Goal: Transaction & Acquisition: Purchase product/service

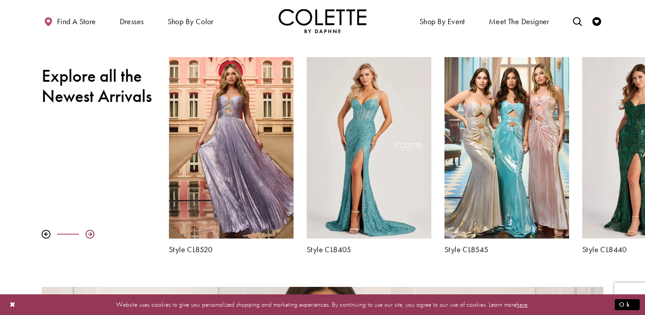
click at [90, 233] on div at bounding box center [90, 234] width 9 height 9
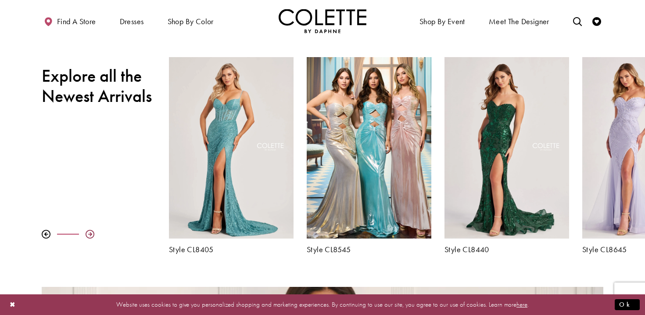
click at [90, 233] on div at bounding box center [90, 234] width 9 height 9
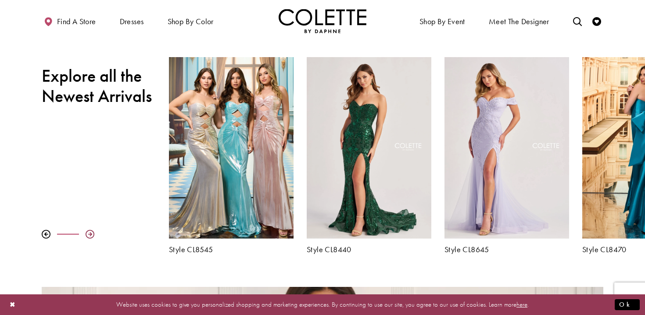
click at [90, 233] on div at bounding box center [90, 234] width 9 height 9
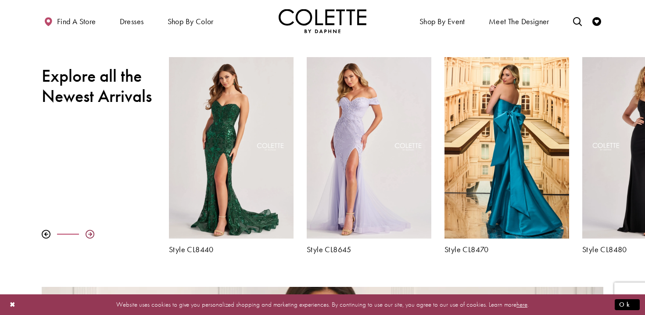
click at [91, 233] on div at bounding box center [90, 234] width 9 height 9
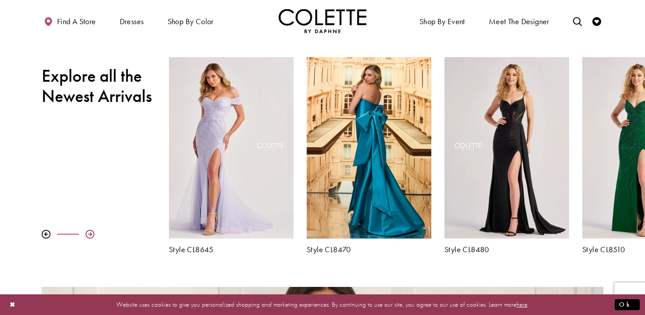
click at [91, 233] on div at bounding box center [90, 234] width 9 height 9
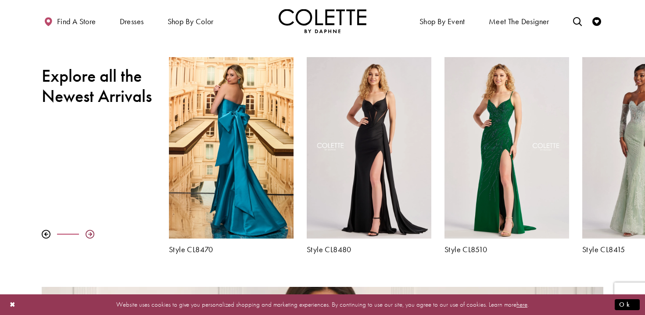
click at [91, 233] on div at bounding box center [90, 234] width 9 height 9
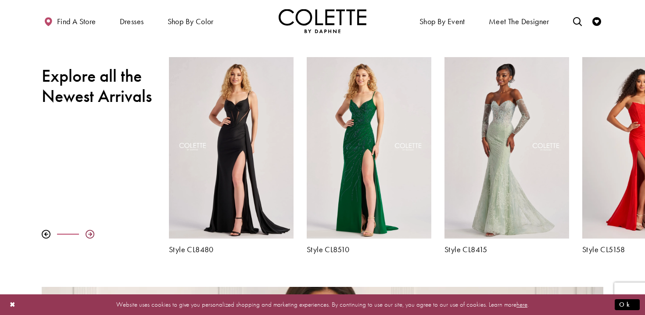
click at [91, 233] on div at bounding box center [90, 234] width 9 height 9
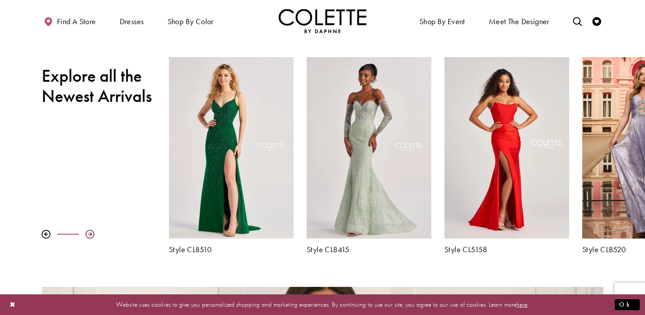
click at [91, 233] on div at bounding box center [90, 234] width 9 height 9
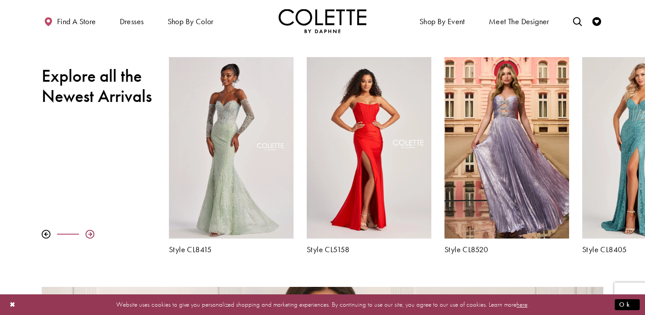
click at [91, 233] on div at bounding box center [90, 234] width 9 height 9
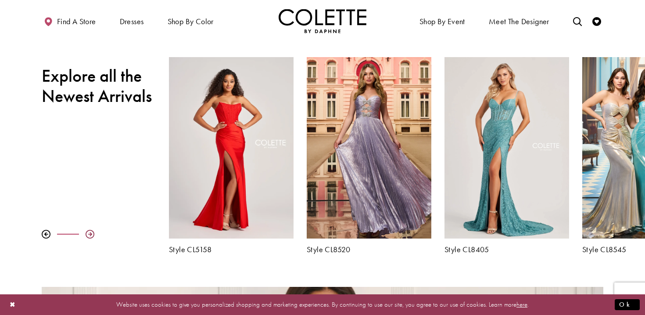
click at [91, 233] on div at bounding box center [90, 234] width 9 height 9
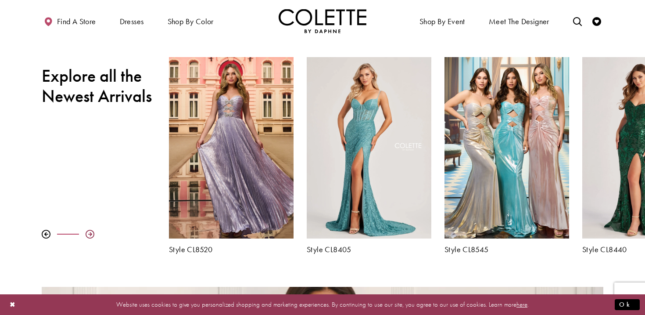
click at [91, 233] on div at bounding box center [90, 234] width 9 height 9
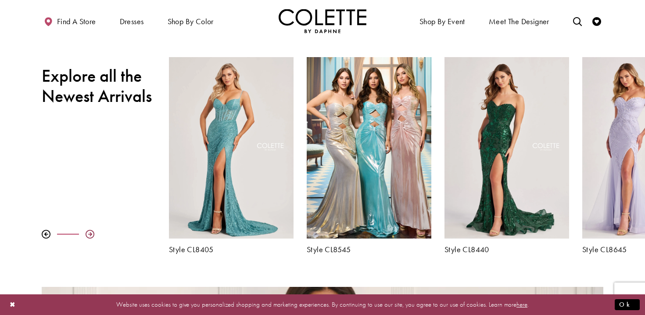
click at [91, 233] on div at bounding box center [90, 234] width 9 height 9
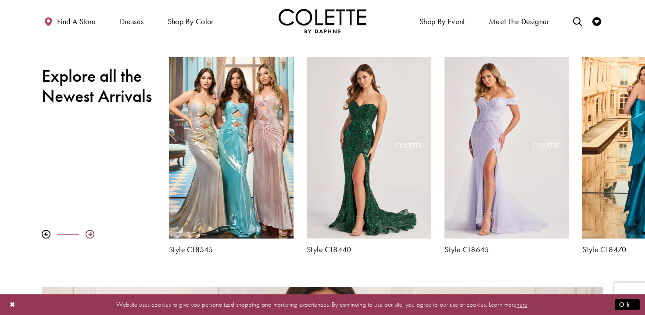
click at [91, 233] on div at bounding box center [90, 234] width 9 height 9
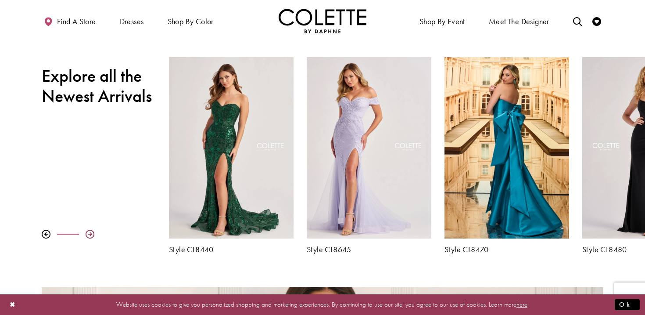
click at [91, 233] on div at bounding box center [90, 234] width 9 height 9
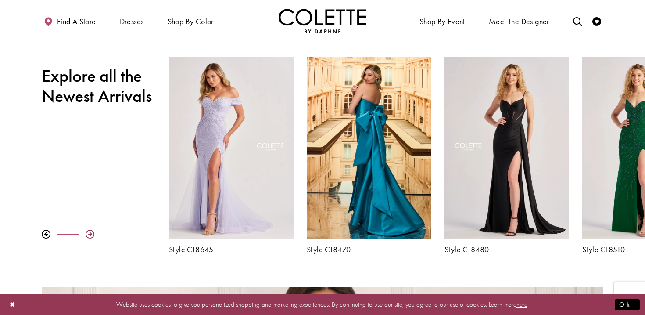
click at [91, 233] on div at bounding box center [90, 234] width 9 height 9
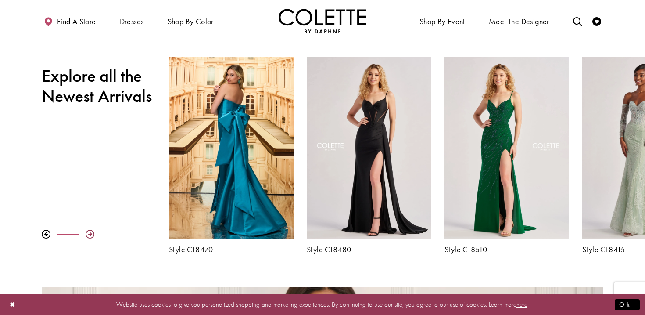
click at [91, 233] on div at bounding box center [90, 234] width 9 height 9
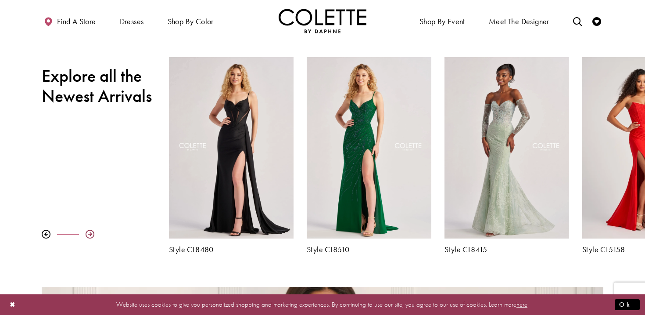
click at [91, 233] on div at bounding box center [90, 234] width 9 height 9
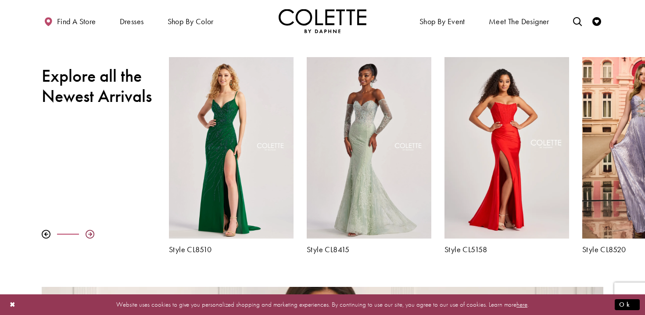
click at [91, 233] on div at bounding box center [90, 234] width 9 height 9
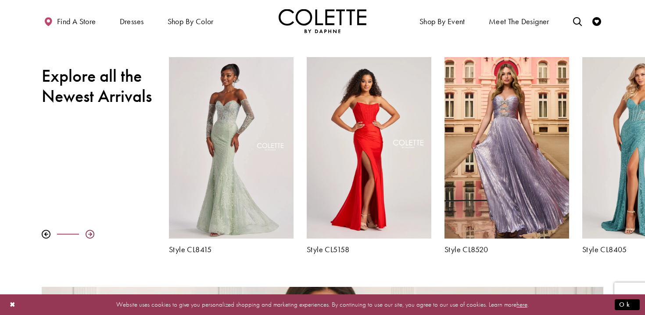
click at [91, 233] on div at bounding box center [90, 234] width 9 height 9
click at [91, 232] on div at bounding box center [90, 234] width 9 height 9
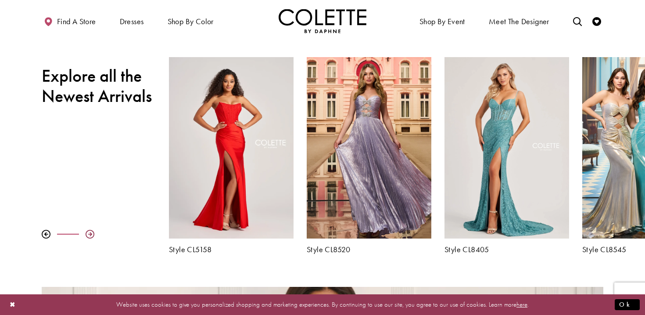
click at [91, 232] on div at bounding box center [90, 234] width 9 height 9
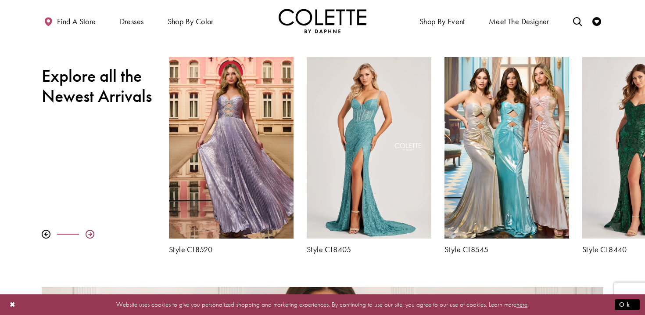
click at [91, 232] on div at bounding box center [90, 234] width 9 height 9
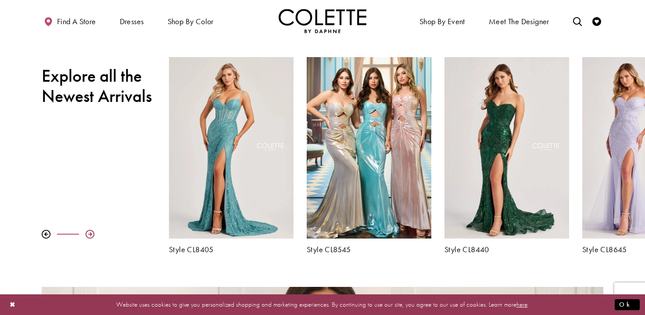
click at [91, 232] on div at bounding box center [90, 234] width 9 height 9
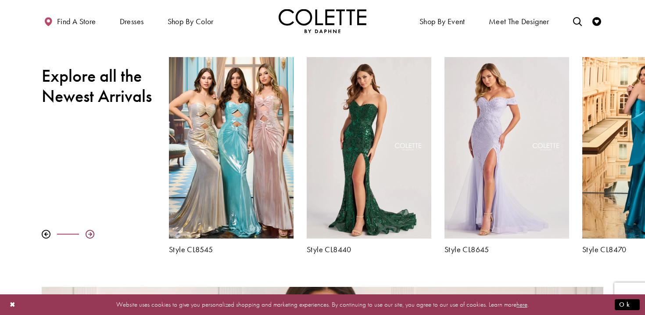
click at [91, 232] on div at bounding box center [90, 234] width 9 height 9
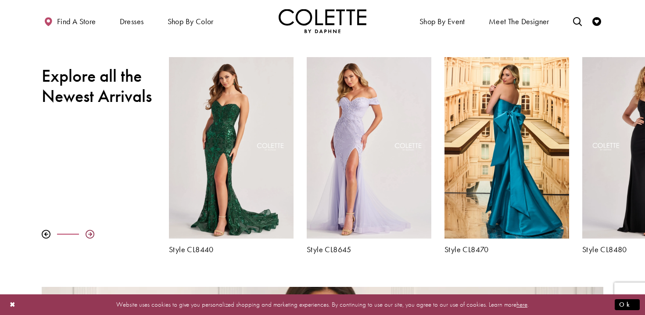
click at [91, 232] on div at bounding box center [90, 234] width 9 height 9
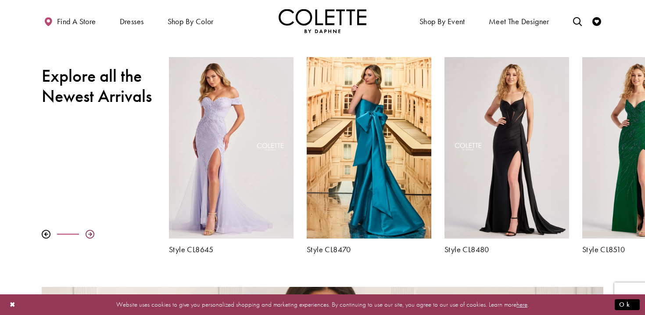
click at [91, 232] on div at bounding box center [90, 234] width 9 height 9
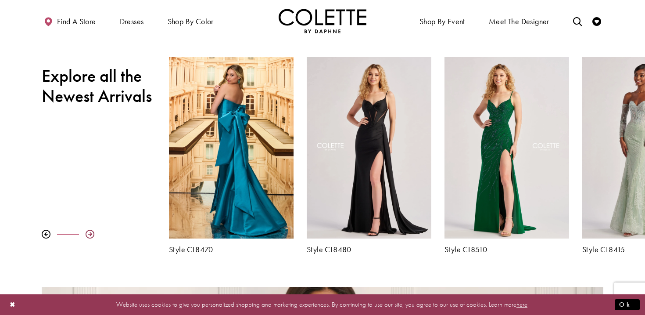
click at [91, 232] on div at bounding box center [90, 234] width 9 height 9
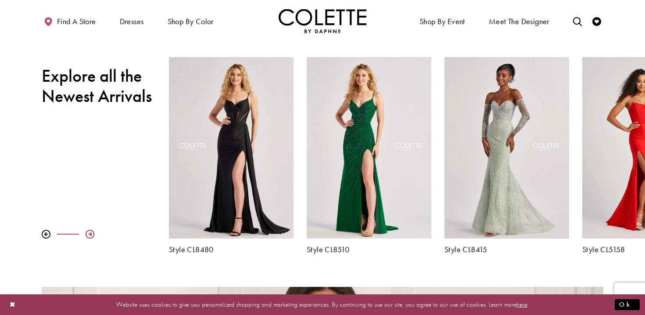
click at [92, 231] on div at bounding box center [90, 234] width 9 height 9
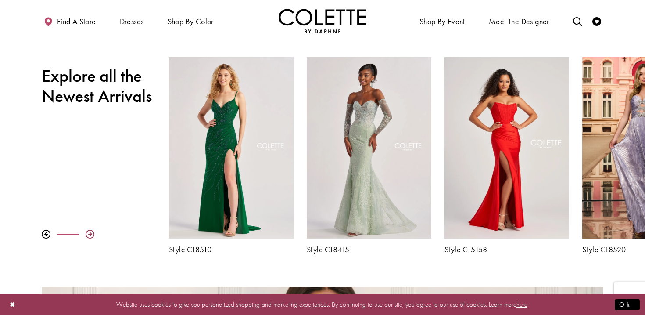
click at [92, 231] on div at bounding box center [90, 234] width 9 height 9
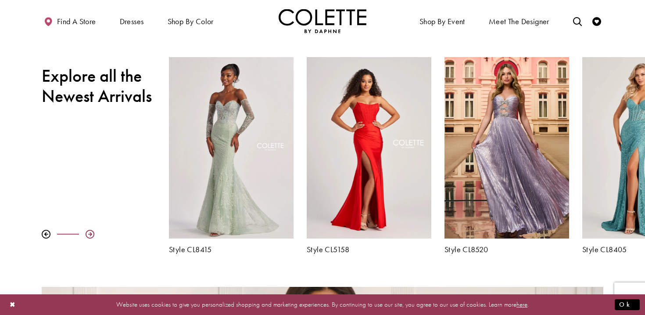
click at [92, 230] on div at bounding box center [90, 234] width 9 height 9
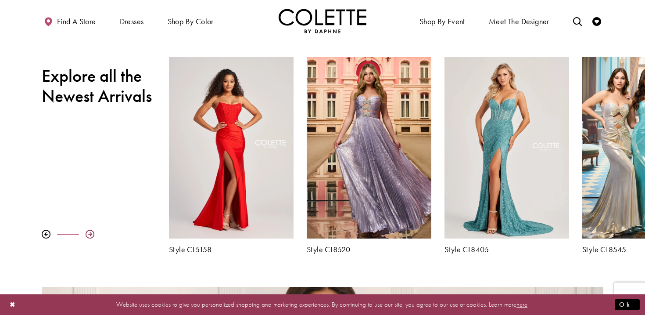
click at [92, 230] on div at bounding box center [90, 234] width 9 height 9
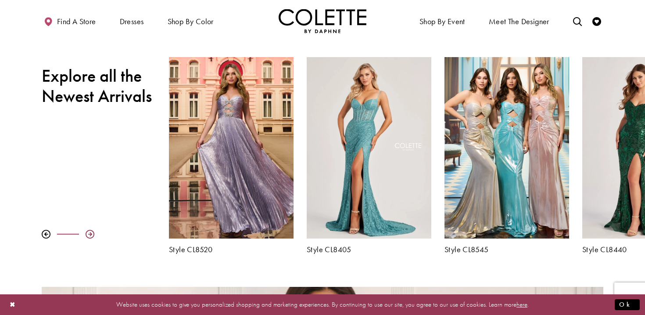
click at [92, 230] on div at bounding box center [90, 234] width 9 height 9
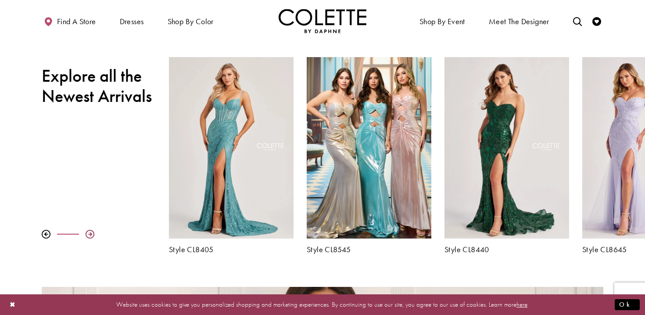
click at [93, 230] on div at bounding box center [90, 234] width 9 height 9
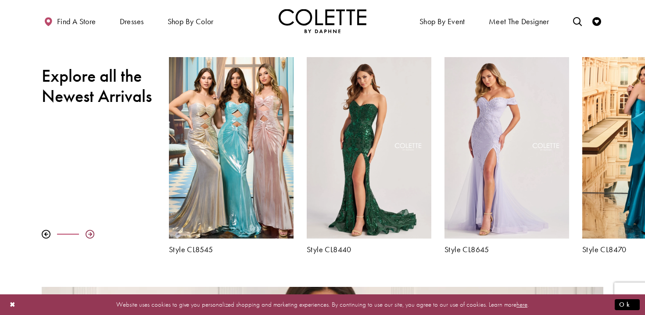
click at [93, 230] on div at bounding box center [90, 234] width 9 height 9
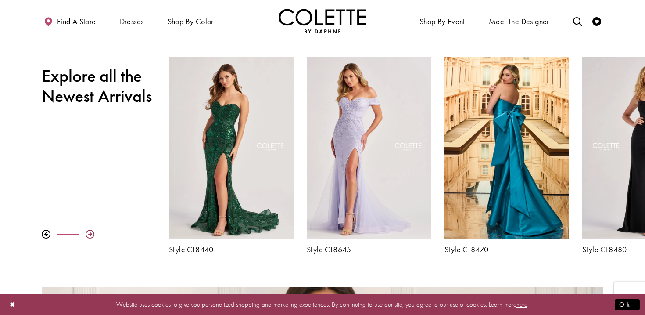
click at [93, 230] on div at bounding box center [90, 234] width 9 height 9
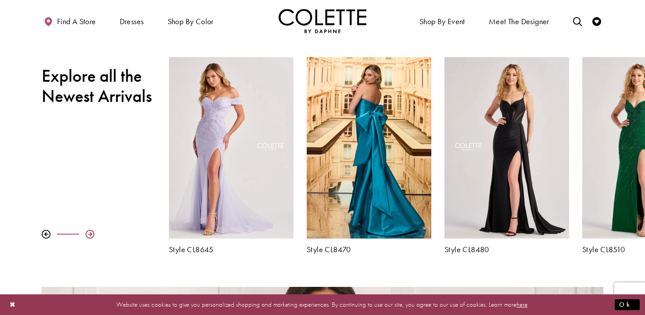
click at [93, 230] on div at bounding box center [90, 234] width 9 height 9
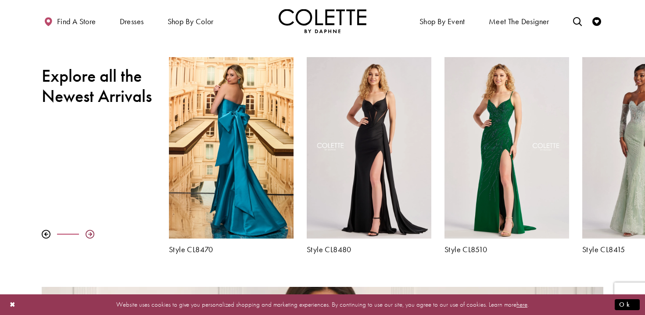
click at [93, 230] on div at bounding box center [90, 234] width 9 height 9
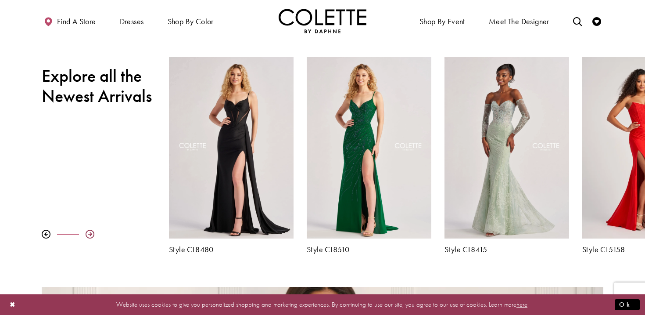
click at [93, 230] on div at bounding box center [90, 234] width 9 height 9
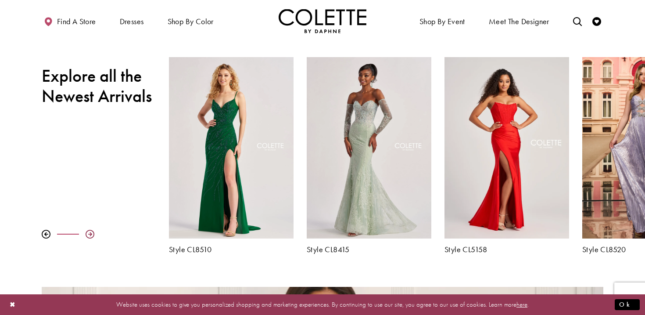
click at [93, 230] on div at bounding box center [90, 234] width 9 height 9
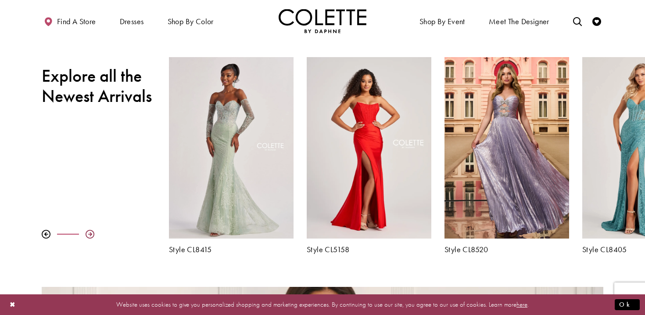
click at [93, 230] on div at bounding box center [90, 234] width 9 height 9
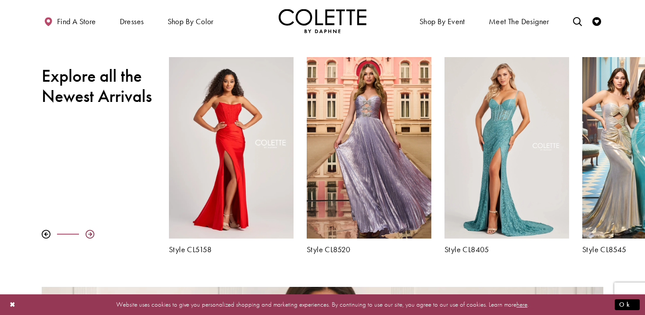
click at [93, 230] on div at bounding box center [90, 234] width 9 height 9
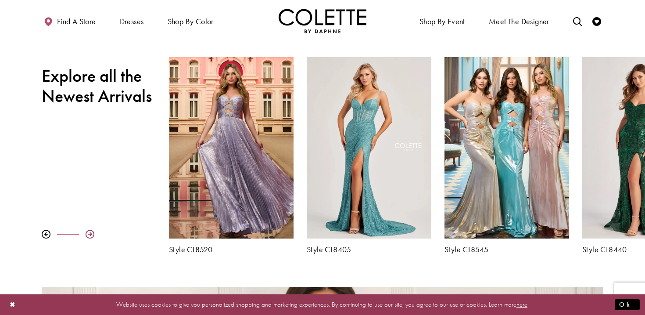
click at [93, 230] on div at bounding box center [90, 234] width 9 height 9
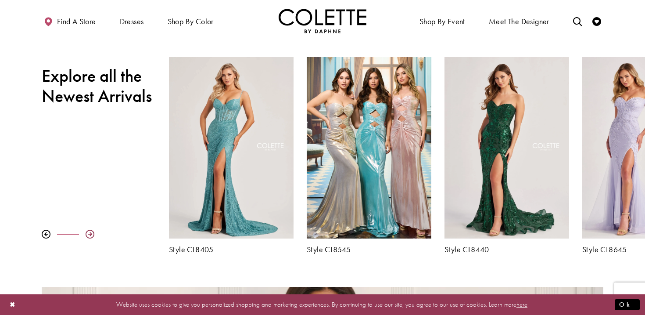
click at [90, 233] on div at bounding box center [90, 234] width 9 height 9
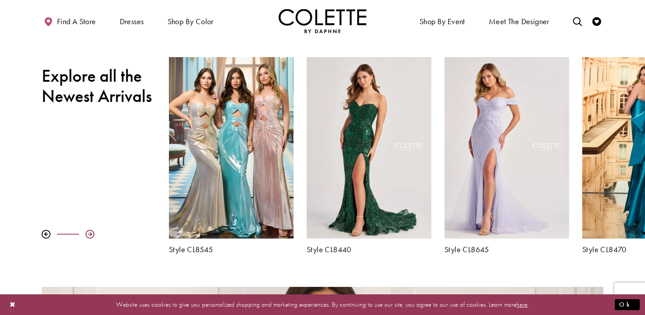
click at [90, 233] on div at bounding box center [90, 234] width 9 height 9
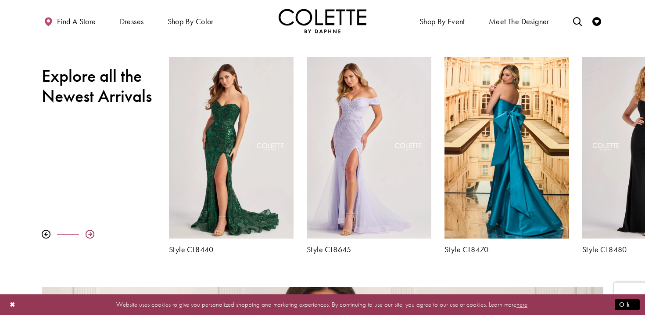
click at [90, 233] on div at bounding box center [90, 234] width 9 height 9
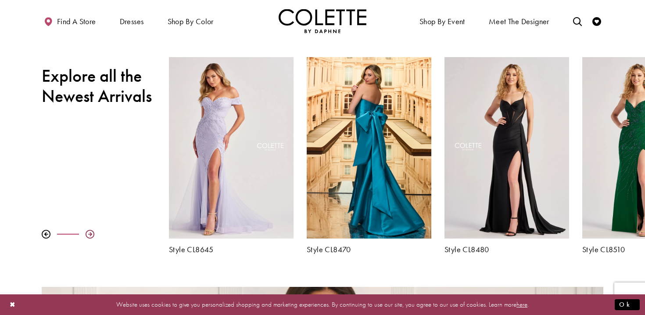
click at [90, 233] on div at bounding box center [90, 234] width 9 height 9
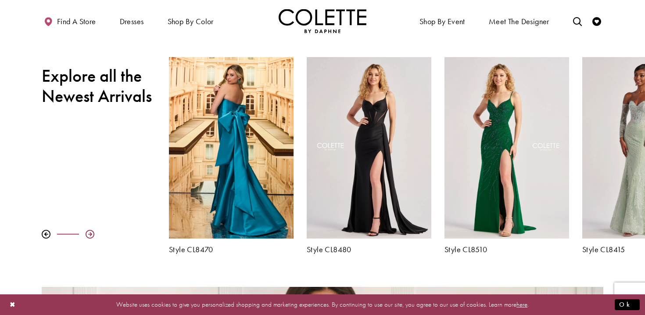
click at [90, 233] on div at bounding box center [90, 234] width 9 height 9
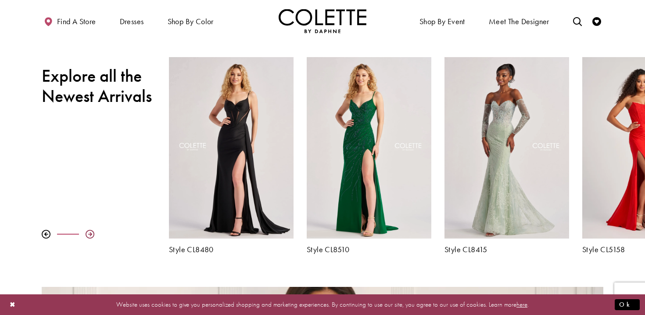
click at [90, 233] on div at bounding box center [90, 234] width 9 height 9
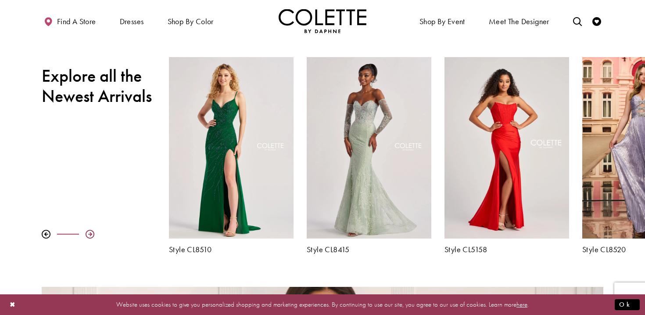
click at [90, 233] on div at bounding box center [90, 234] width 9 height 9
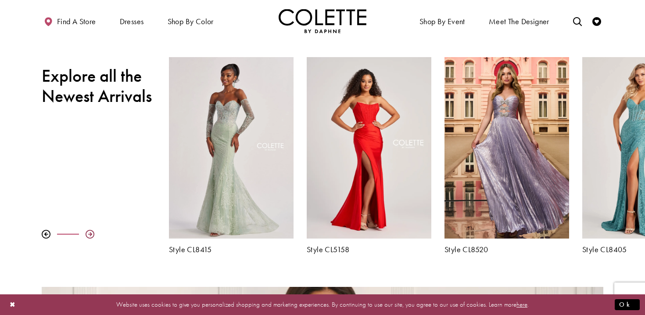
click at [90, 233] on div at bounding box center [90, 234] width 9 height 9
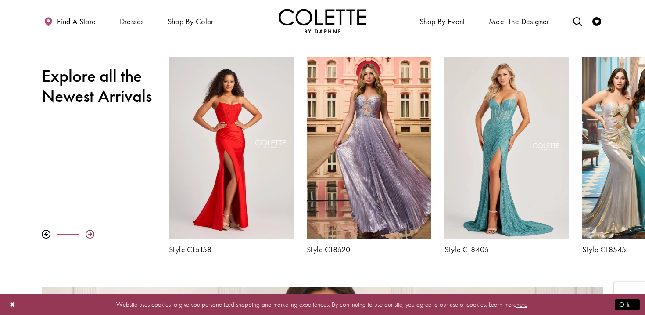
click at [91, 234] on div at bounding box center [90, 234] width 9 height 9
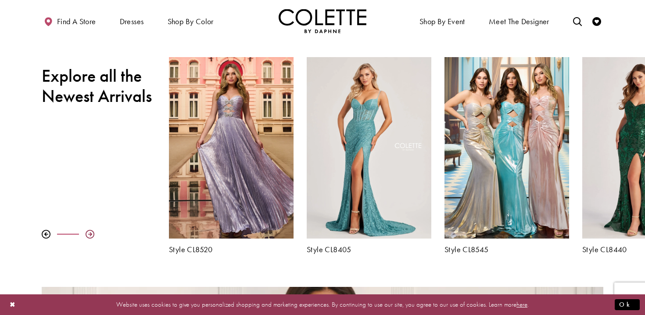
click at [91, 234] on div at bounding box center [90, 234] width 9 height 9
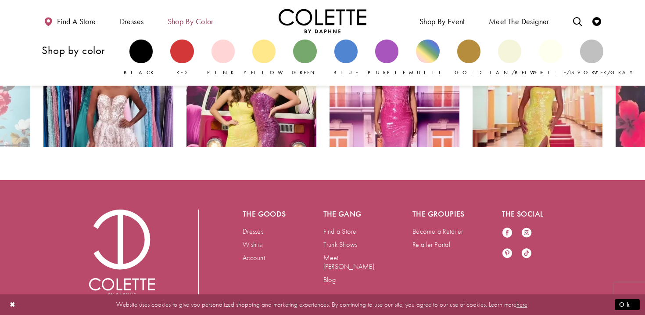
scroll to position [1625, 0]
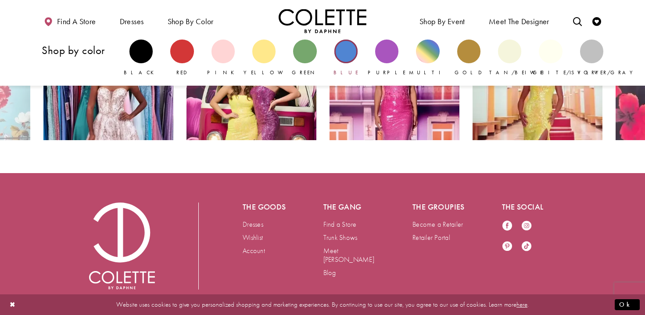
click at [347, 53] on div "Primary block" at bounding box center [346, 51] width 23 height 23
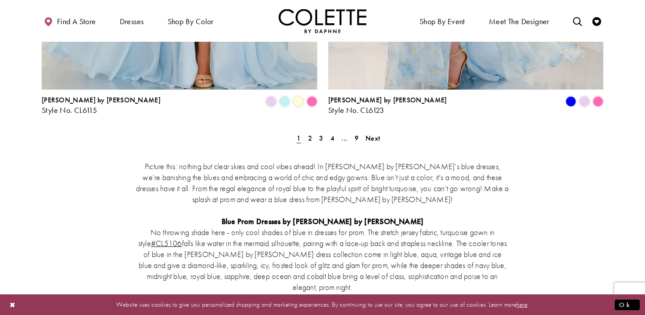
scroll to position [1702, 0]
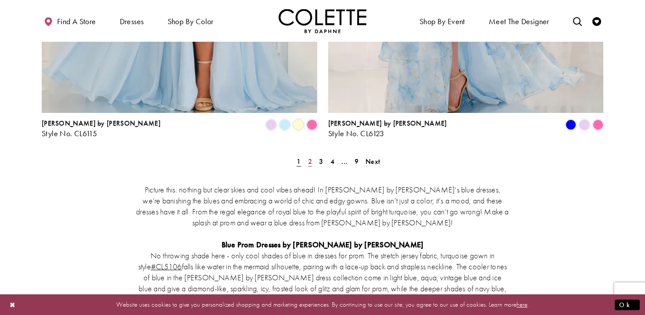
click at [310, 157] on span "2" at bounding box center [310, 161] width 4 height 9
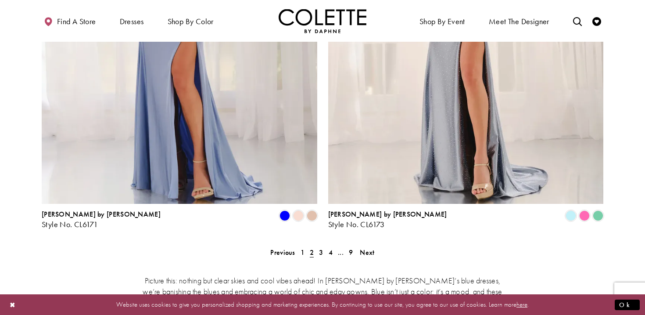
scroll to position [1515, 0]
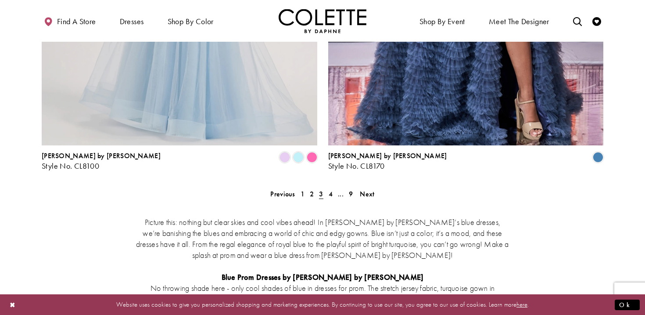
scroll to position [1672, 0]
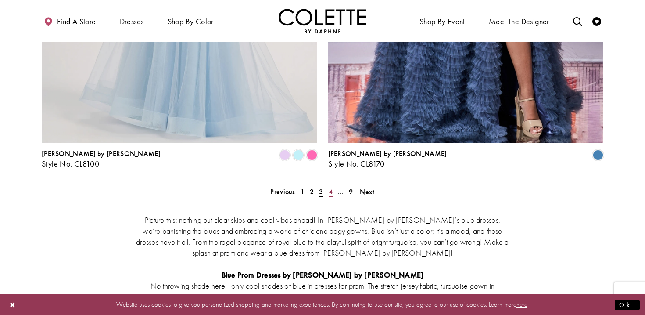
click at [333, 185] on link "4" at bounding box center [330, 191] width 9 height 13
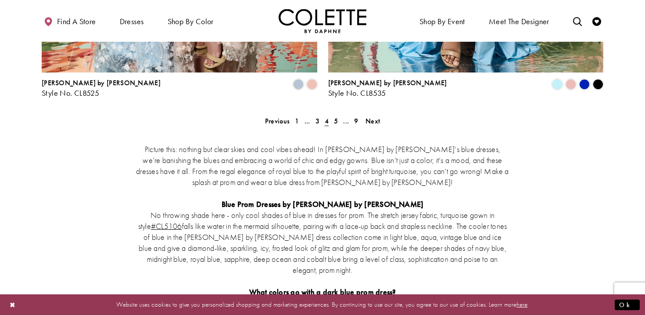
scroll to position [1742, 0]
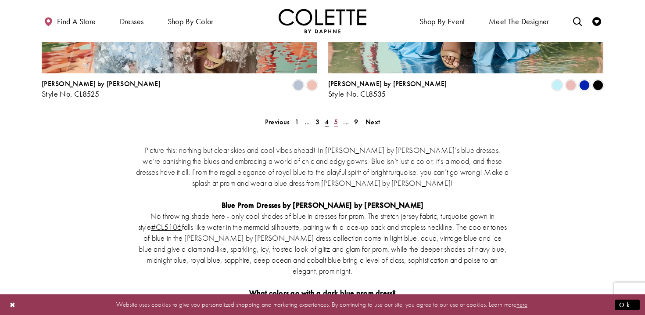
click at [335, 117] on span "5" at bounding box center [336, 121] width 4 height 9
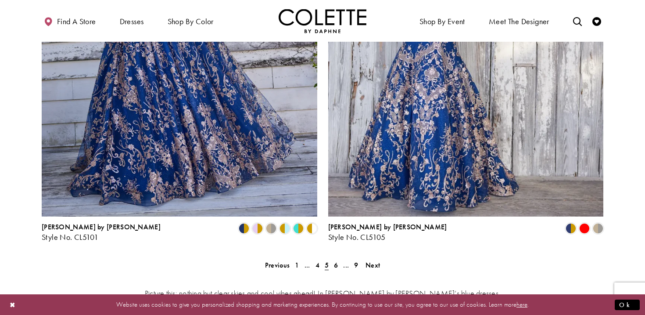
scroll to position [1603, 0]
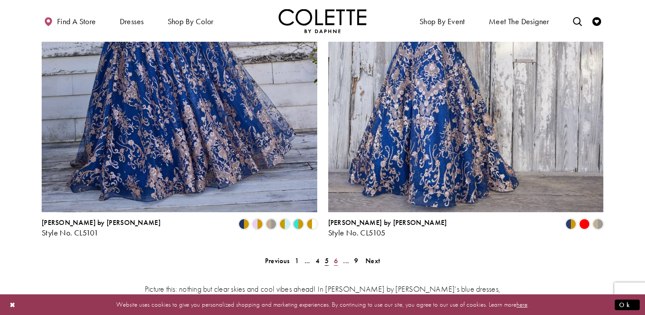
click at [334, 254] on link "6" at bounding box center [335, 260] width 9 height 13
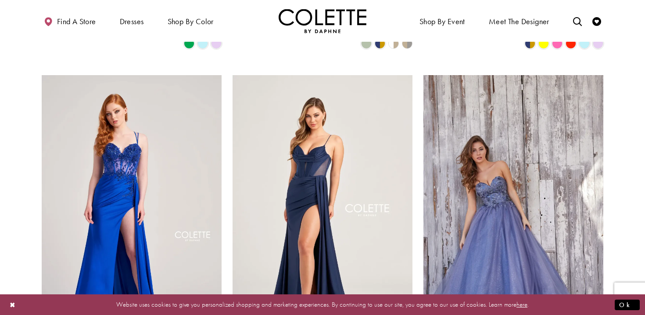
scroll to position [698, 0]
